Goal: Task Accomplishment & Management: Manage account settings

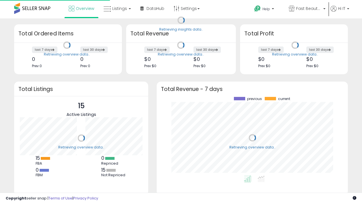
scroll to position [79, 180]
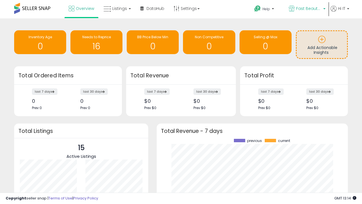
click at [307, 9] on span "Fast Beauty ([GEOGRAPHIC_DATA])" at bounding box center [308, 9] width 25 height 6
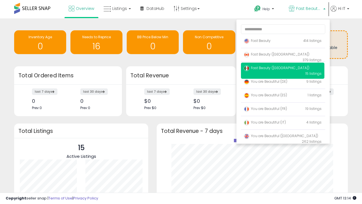
click at [282, 137] on span "You are Beautiful ([GEOGRAPHIC_DATA])" at bounding box center [281, 135] width 74 height 5
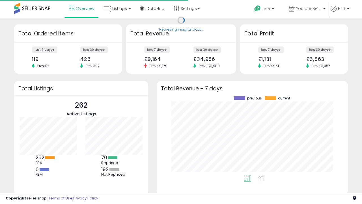
scroll to position [79, 180]
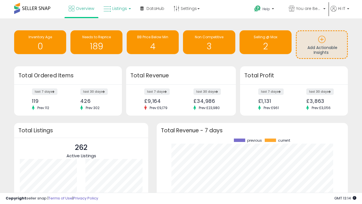
click at [116, 8] on span "Listings" at bounding box center [119, 9] width 15 height 6
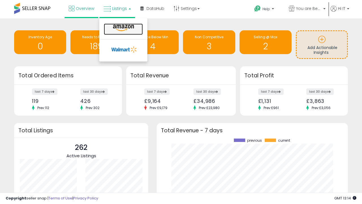
click at [123, 28] on icon at bounding box center [123, 27] width 25 height 7
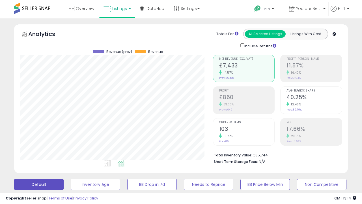
scroll to position [110, 0]
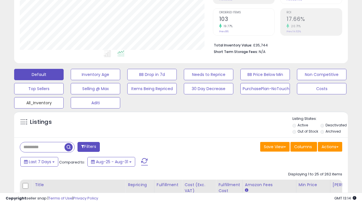
click at [39, 102] on button "All_Inventory" at bounding box center [38, 102] width 49 height 11
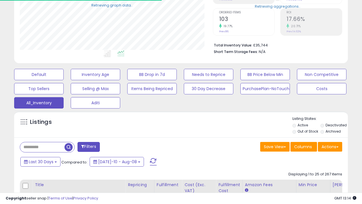
scroll to position [116, 193]
click at [40, 161] on span "Last 30 Days" at bounding box center [41, 162] width 25 height 6
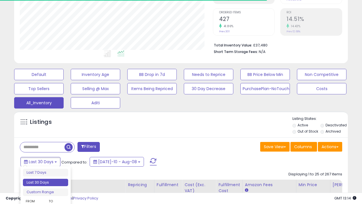
click at [46, 182] on li "Last 30 Days" at bounding box center [45, 182] width 45 height 8
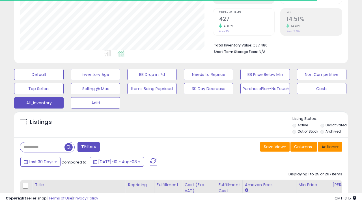
click at [330, 146] on button "Actions" at bounding box center [330, 147] width 24 height 10
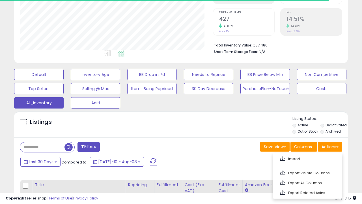
click at [307, 182] on link "Export All Columns" at bounding box center [307, 182] width 62 height 9
